Goal: Find specific page/section: Find specific page/section

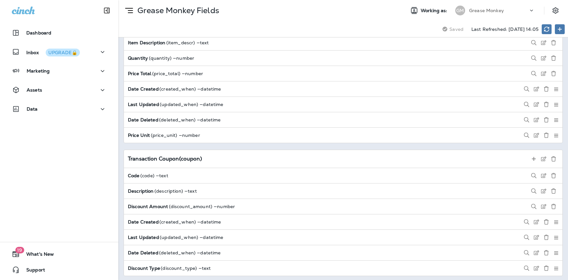
scroll to position [2107, 0]
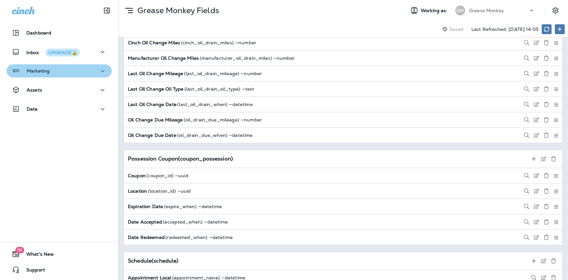
click at [54, 75] on div "Marketing" at bounding box center [59, 71] width 95 height 8
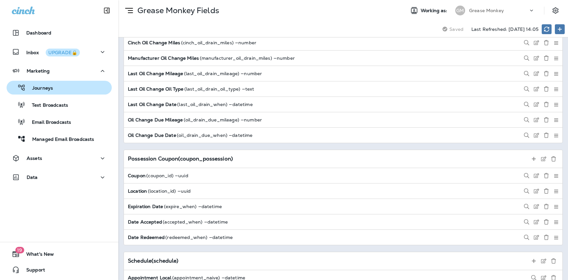
click at [49, 85] on p "Journeys" at bounding box center [39, 88] width 27 height 6
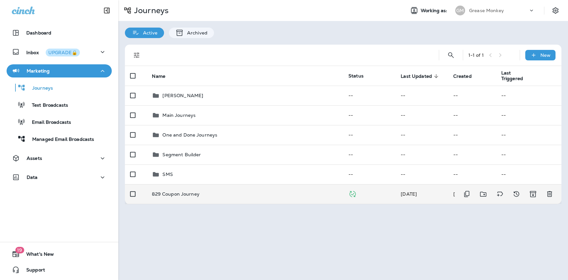
click at [181, 195] on p "829 Coupon Journey" at bounding box center [176, 194] width 48 height 5
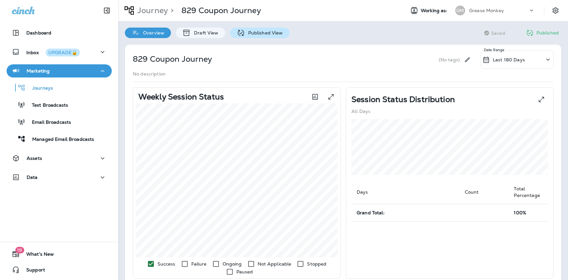
click at [255, 35] on p "Published View" at bounding box center [264, 32] width 38 height 5
